Goal: Transaction & Acquisition: Obtain resource

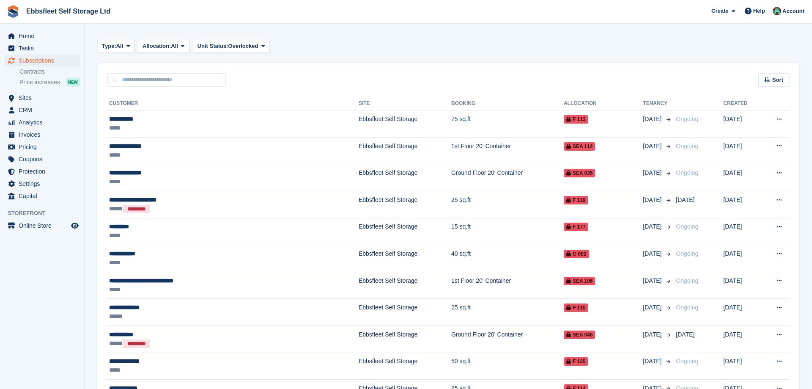
scroll to position [124, 0]
click at [152, 77] on input "text" at bounding box center [166, 81] width 118 height 14
click at [47, 108] on span "CRM" at bounding box center [44, 110] width 51 height 12
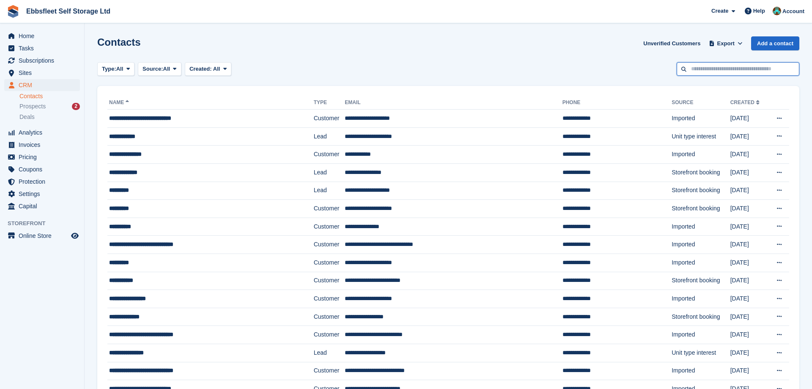
click at [722, 74] on input "text" at bounding box center [738, 69] width 123 height 14
type input "******"
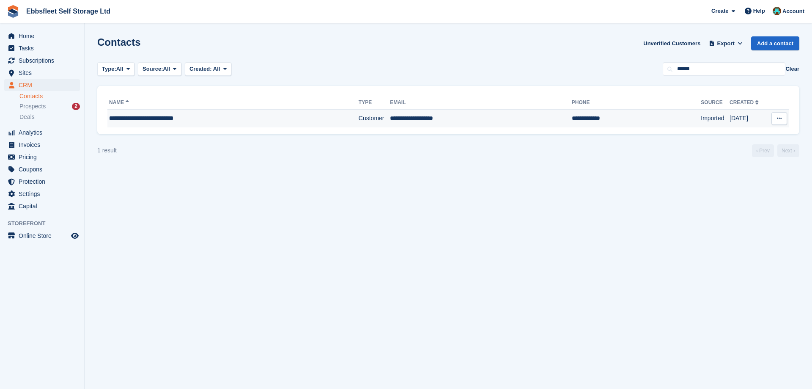
click at [146, 116] on span "**********" at bounding box center [141, 118] width 64 height 6
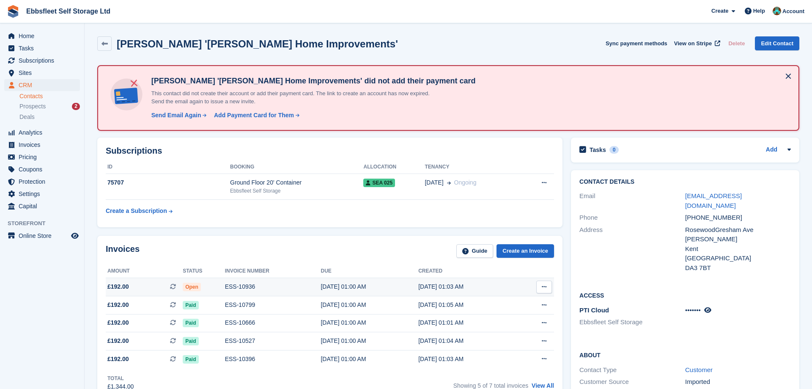
click at [238, 286] on div "ESS-10936" at bounding box center [273, 286] width 96 height 9
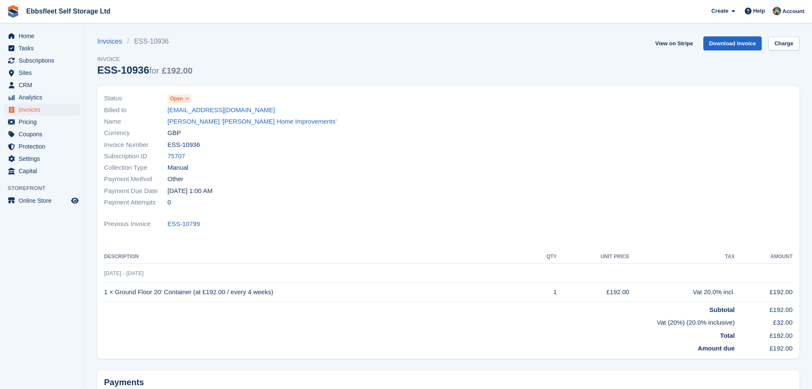
click at [190, 99] on span at bounding box center [187, 98] width 7 height 7
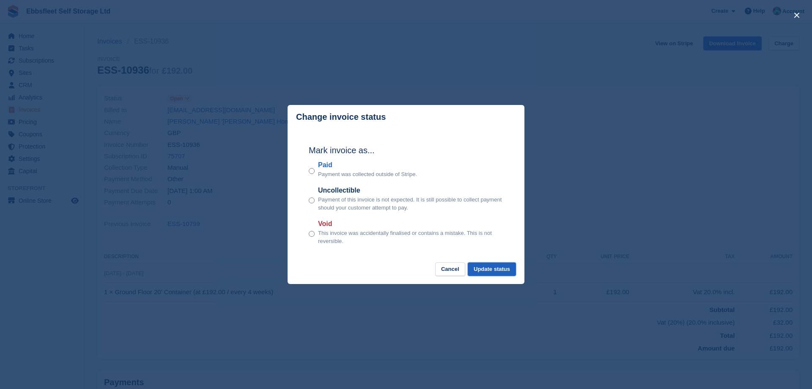
click at [495, 266] on button "Update status" at bounding box center [492, 269] width 48 height 14
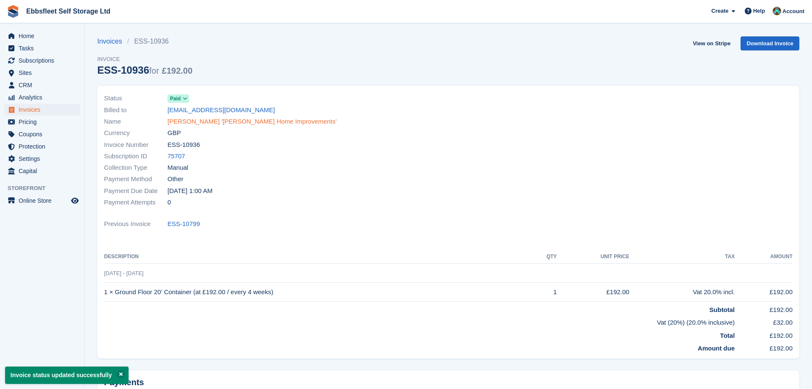
click at [192, 124] on link "Stuart Harman 'Harman Home Improvements'" at bounding box center [251, 122] width 169 height 10
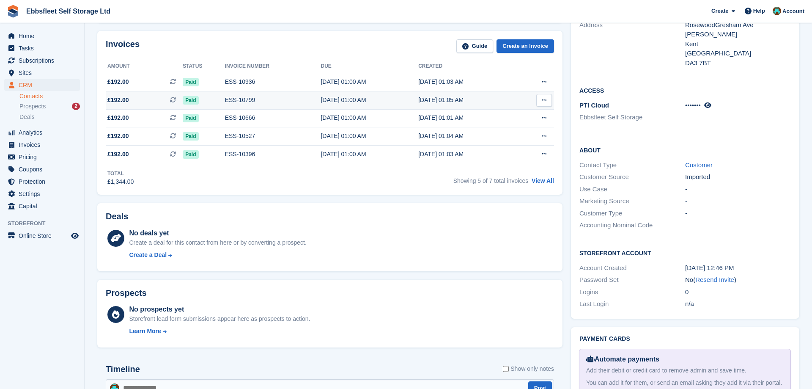
scroll to position [302, 0]
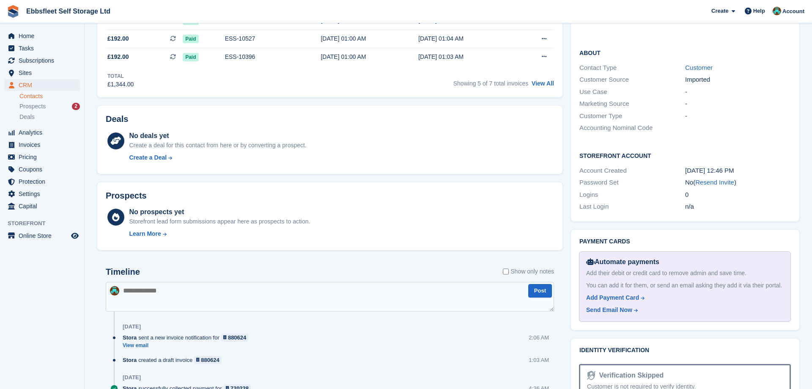
click at [146, 287] on textarea at bounding box center [330, 297] width 448 height 30
type textarea "**********"
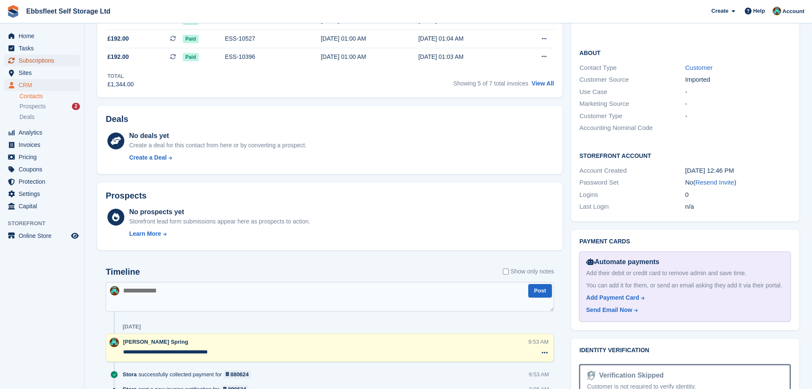
click at [41, 63] on span "Subscriptions" at bounding box center [44, 61] width 51 height 12
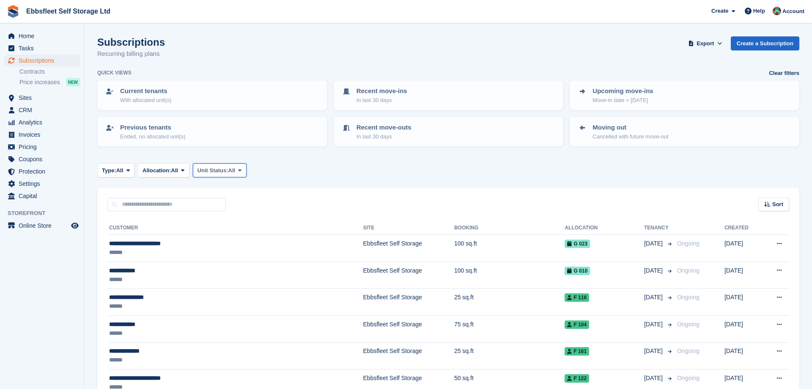
click at [243, 173] on span at bounding box center [239, 170] width 7 height 7
click at [233, 221] on link "Overlocked" at bounding box center [234, 220] width 74 height 15
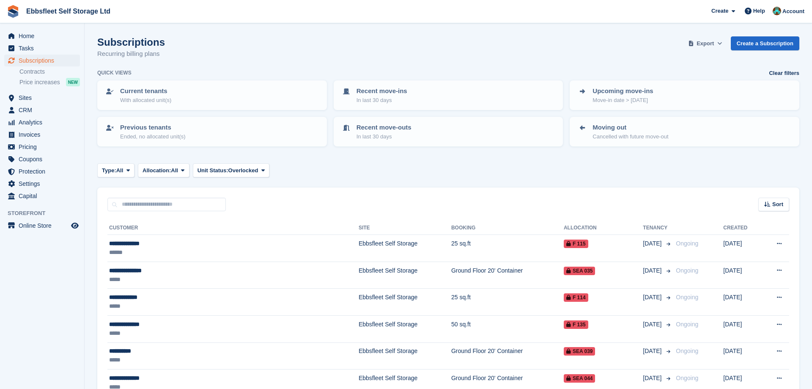
click at [706, 42] on span "Export" at bounding box center [705, 43] width 17 height 8
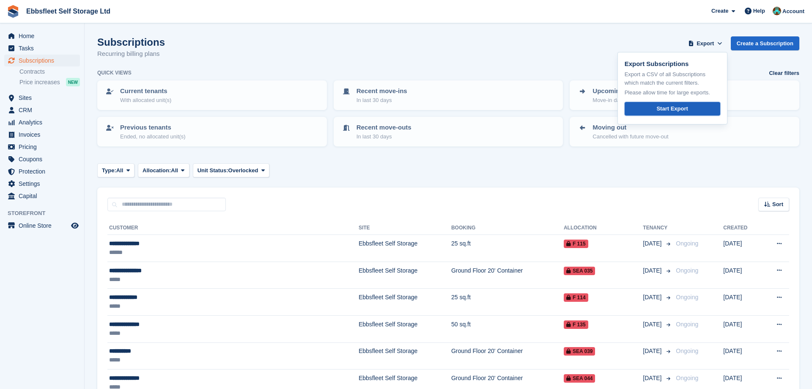
click at [654, 108] on link "Start Export" at bounding box center [673, 109] width 96 height 14
click at [500, 47] on div "Subscriptions Recurring billing plans Export Export Subscriptions Export a CSV …" at bounding box center [448, 52] width 702 height 33
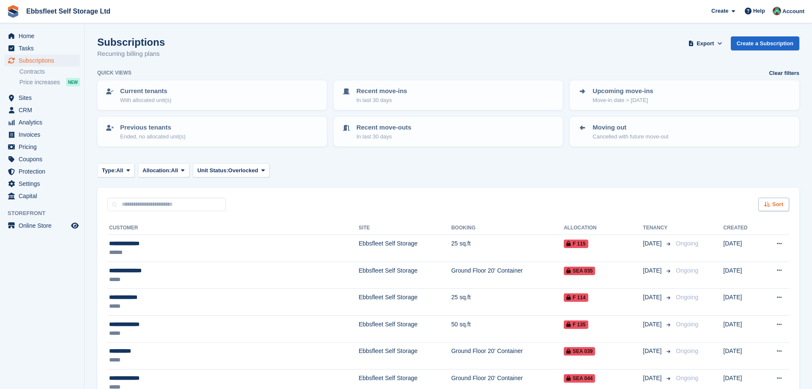
click at [776, 200] on span "Sort" at bounding box center [777, 204] width 11 height 8
click at [715, 236] on icon at bounding box center [715, 236] width 6 height 6
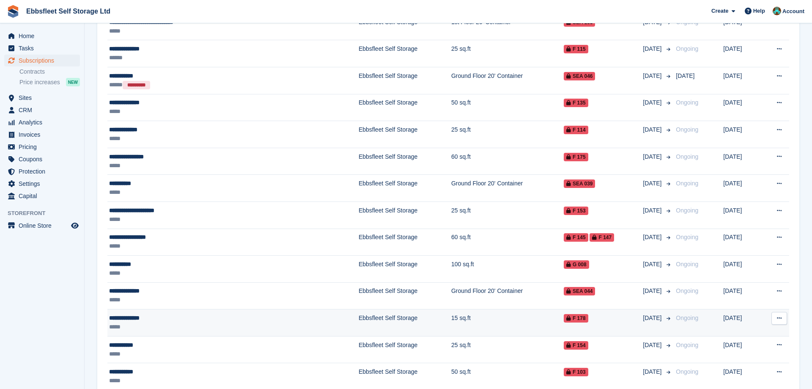
scroll to position [426, 0]
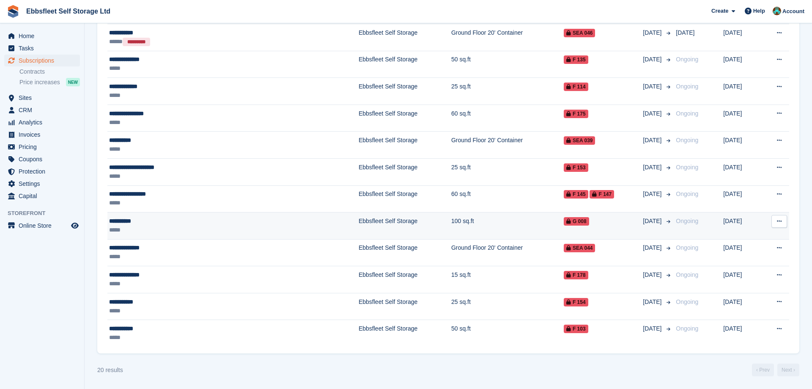
click at [225, 237] on td "**********" at bounding box center [232, 225] width 251 height 27
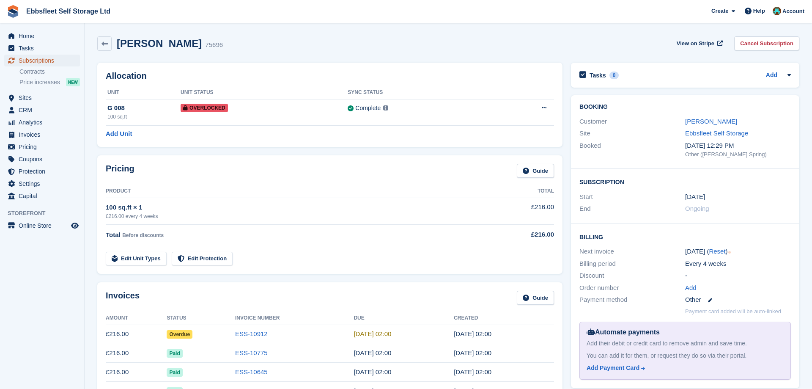
click at [38, 60] on span "Subscriptions" at bounding box center [44, 61] width 51 height 12
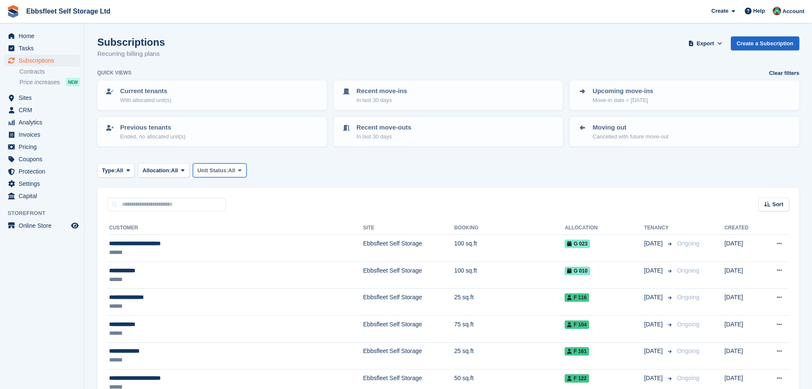
click at [243, 169] on span at bounding box center [239, 170] width 7 height 7
click at [221, 220] on link "Overlocked" at bounding box center [234, 220] width 74 height 15
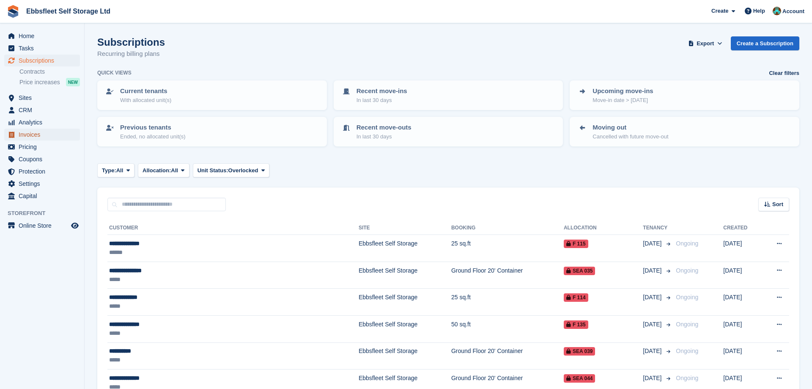
click at [33, 137] on span "Invoices" at bounding box center [44, 135] width 51 height 12
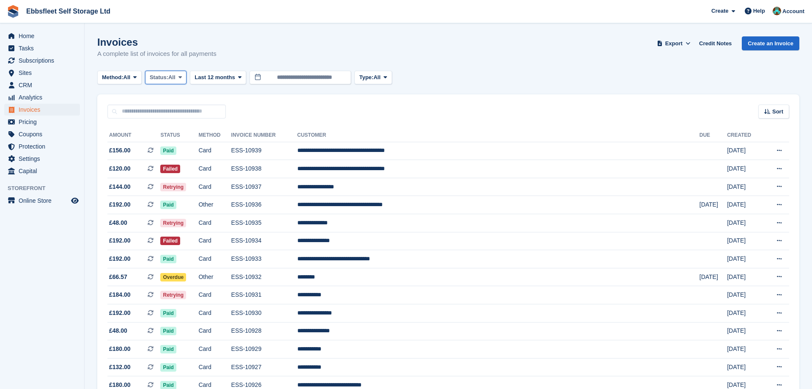
click at [182, 77] on icon at bounding box center [179, 76] width 3 height 5
click at [182, 139] on link "Open" at bounding box center [186, 142] width 74 height 15
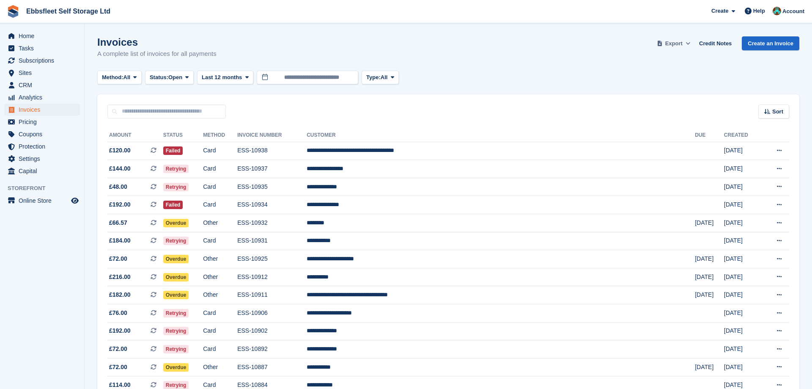
click at [681, 45] on span "Export" at bounding box center [673, 43] width 17 height 8
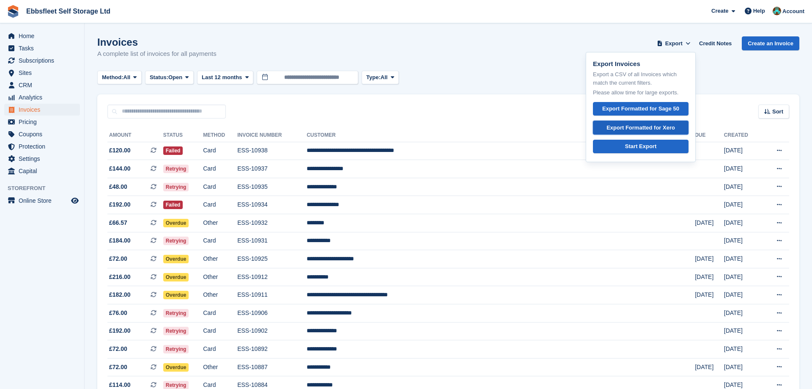
click at [622, 126] on div "Export Formatted for Xero" at bounding box center [641, 128] width 69 height 8
